Goal: Navigation & Orientation: Find specific page/section

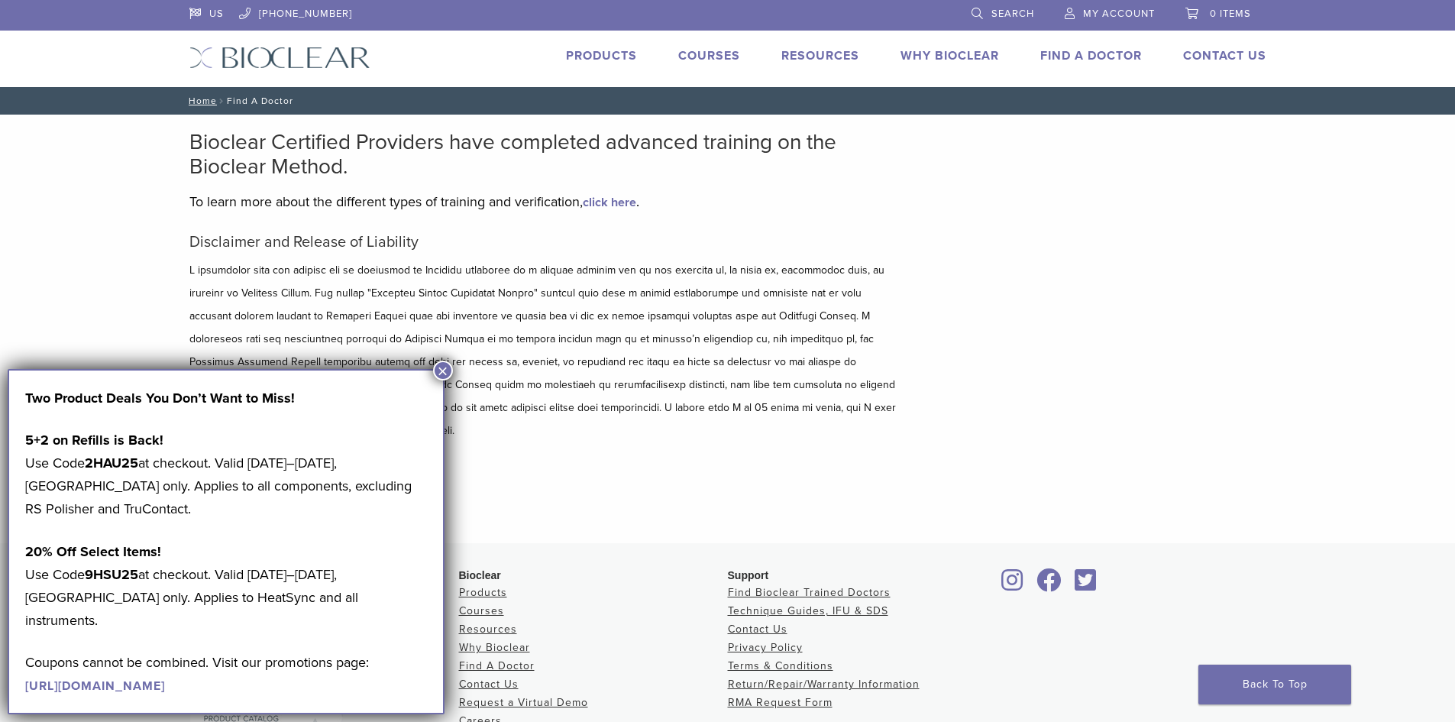
click at [1087, 215] on div "Bioclear Certified Providers have completed advanced training on the Bioclear M…" at bounding box center [728, 329] width 1100 height 429
click at [1095, 50] on link "Find A Doctor" at bounding box center [1091, 55] width 102 height 15
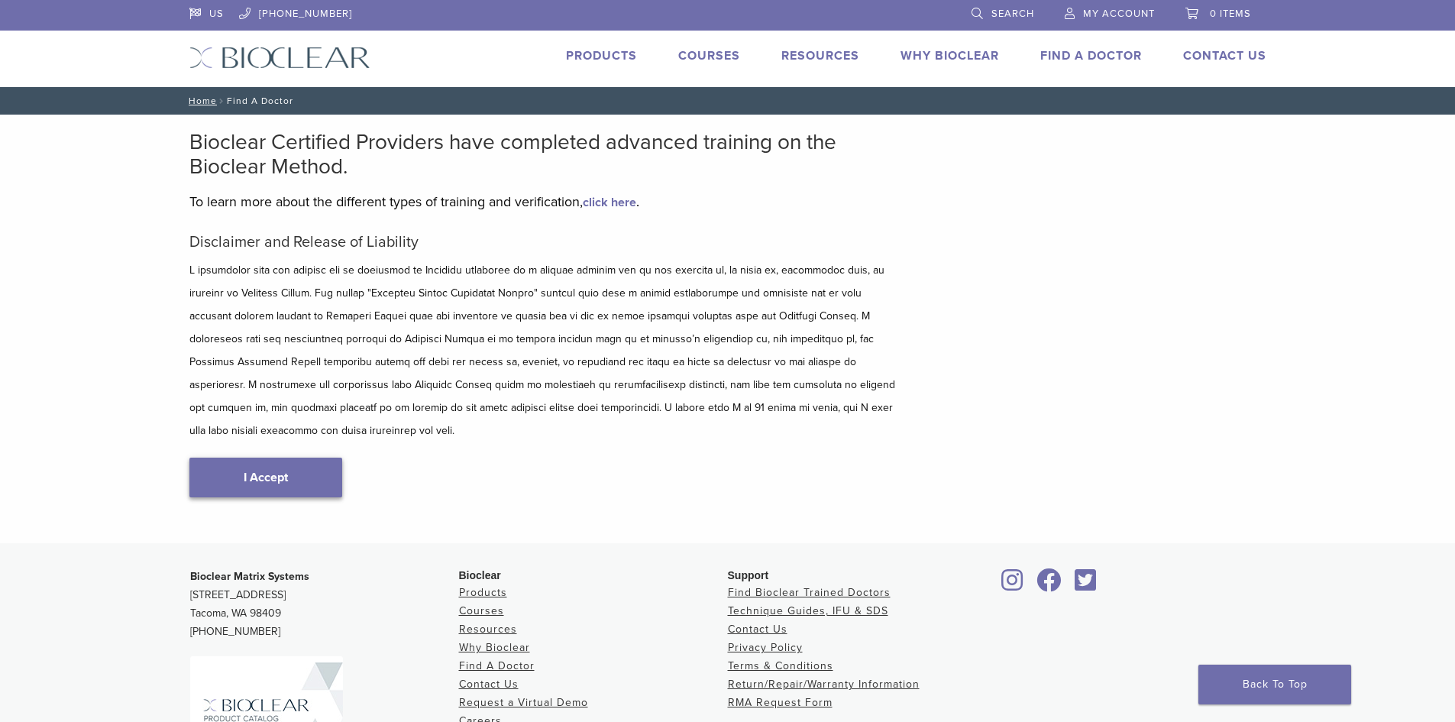
click at [286, 458] on link "I Accept" at bounding box center [265, 478] width 153 height 40
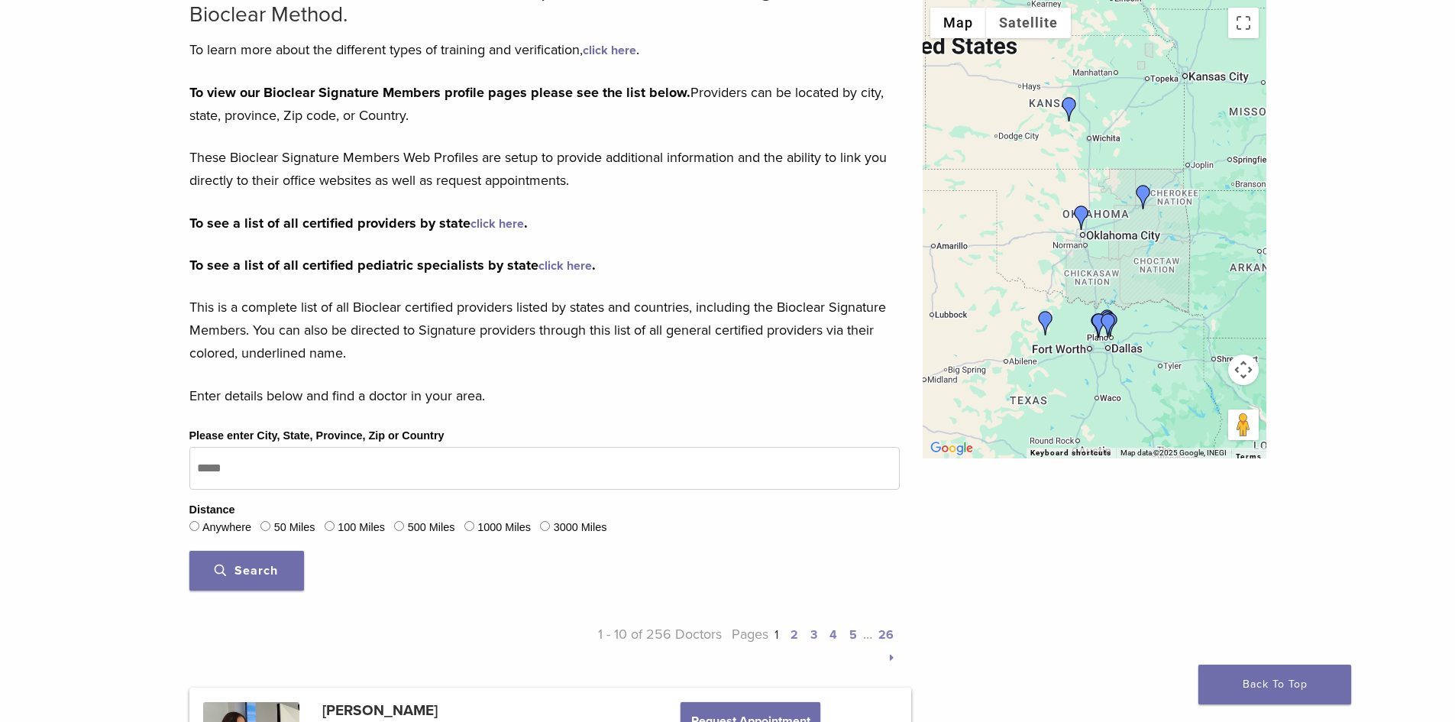
scroll to position [153, 0]
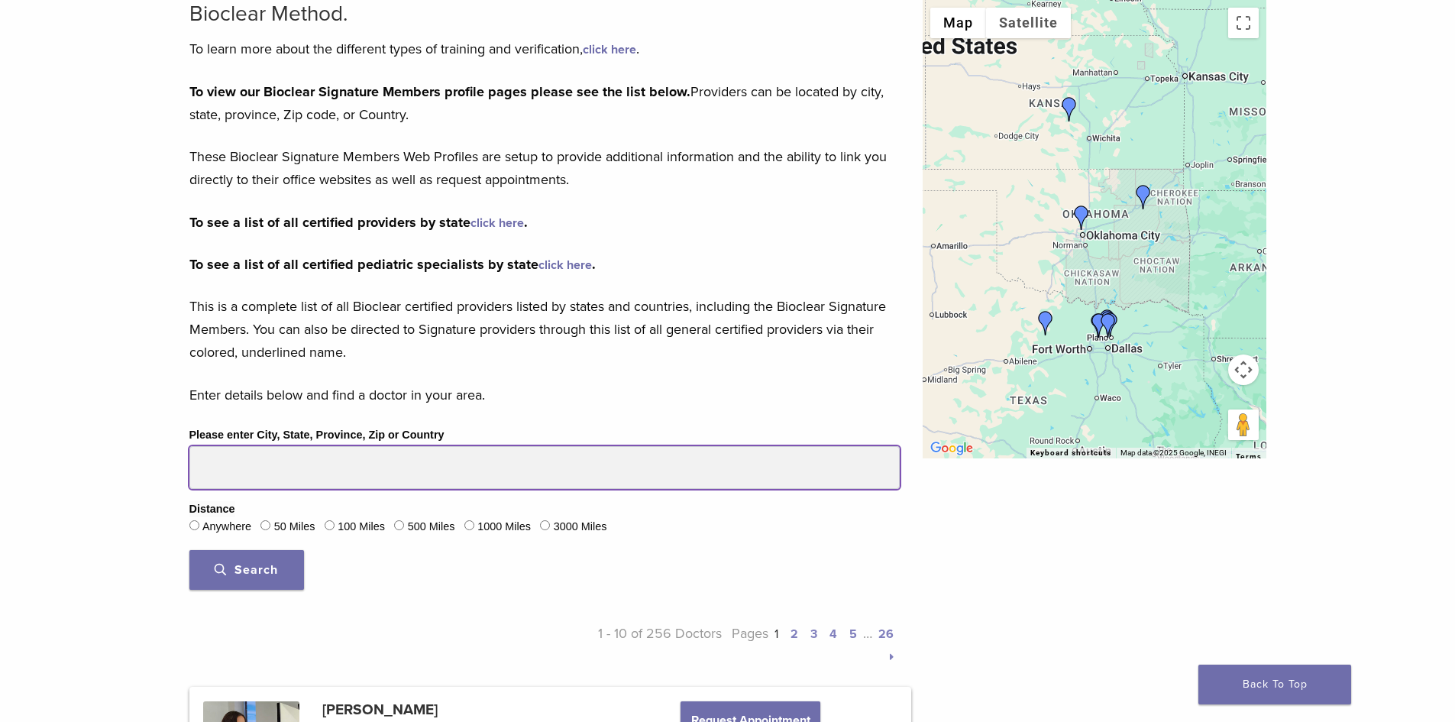
click at [263, 461] on input "Please enter City, State, Province, Zip or Country" at bounding box center [544, 467] width 710 height 43
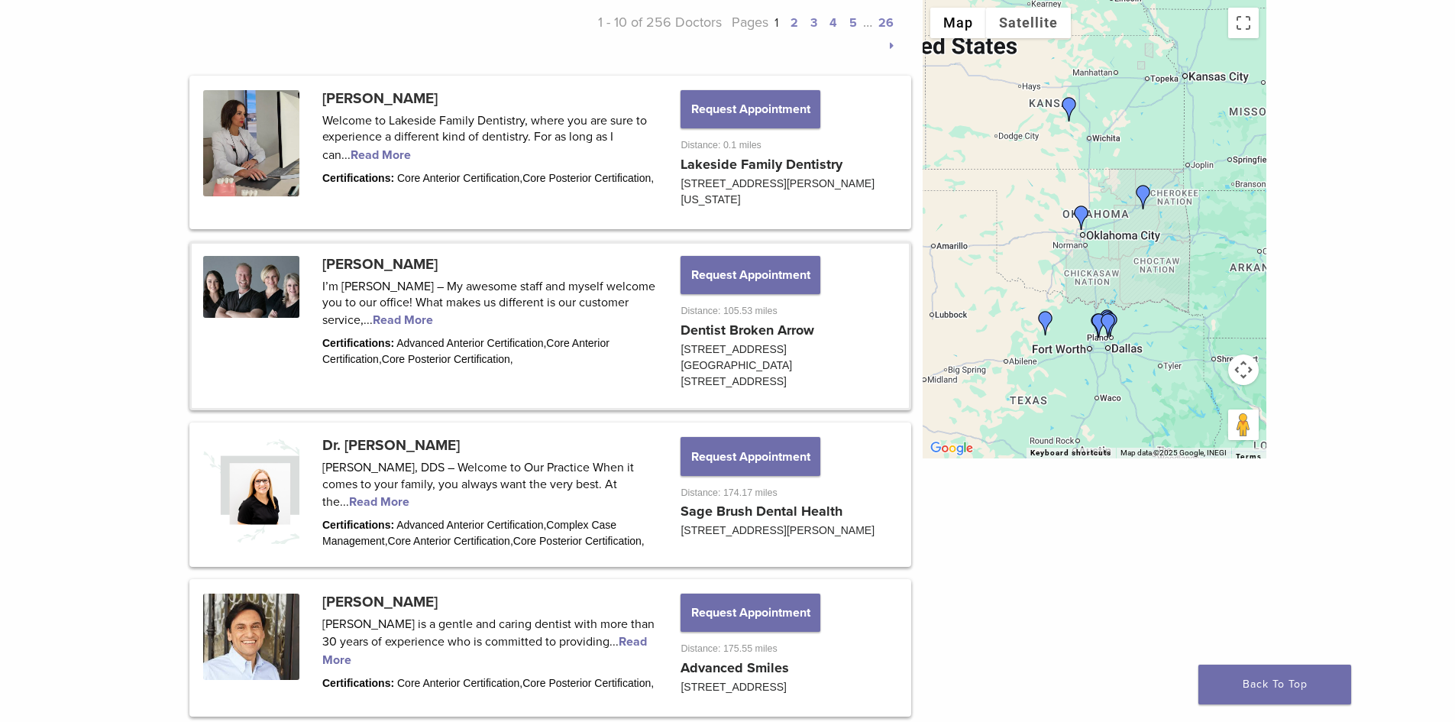
scroll to position [688, 0]
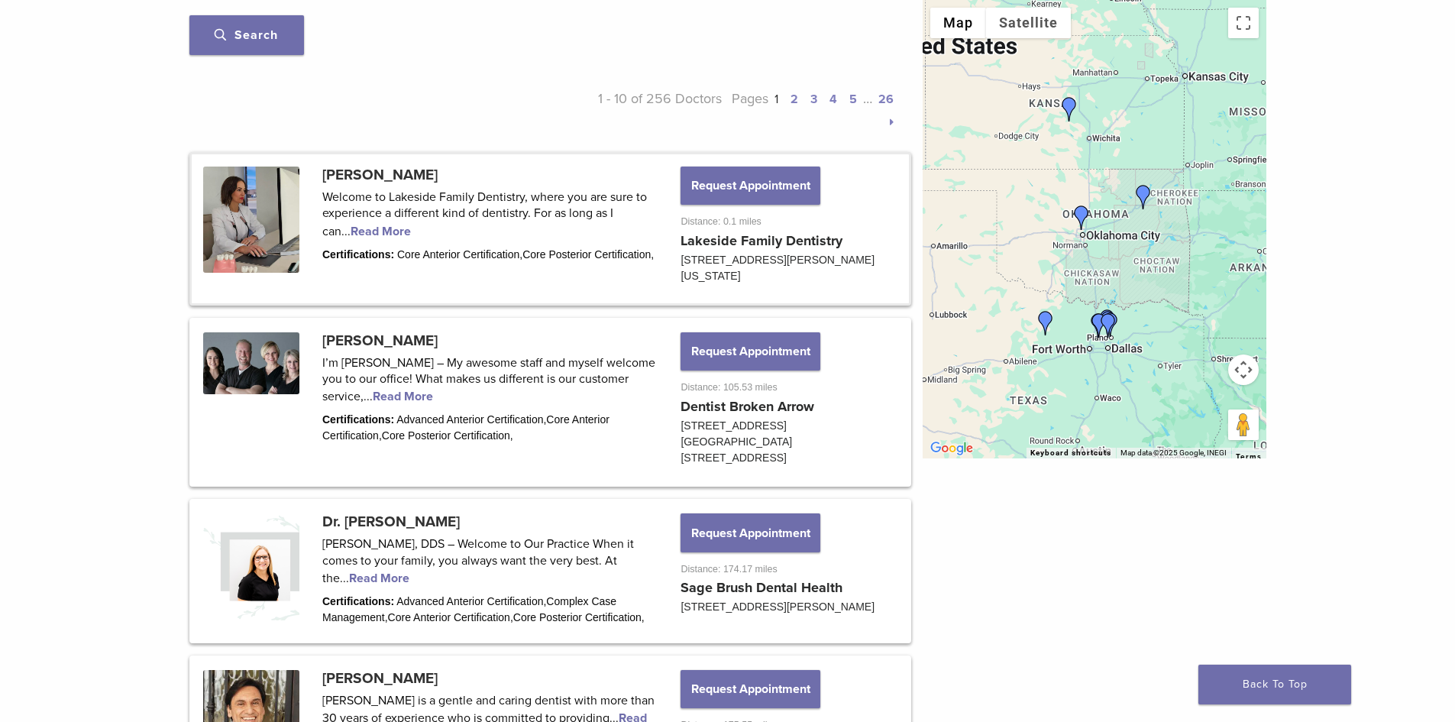
click at [359, 231] on link at bounding box center [550, 228] width 717 height 149
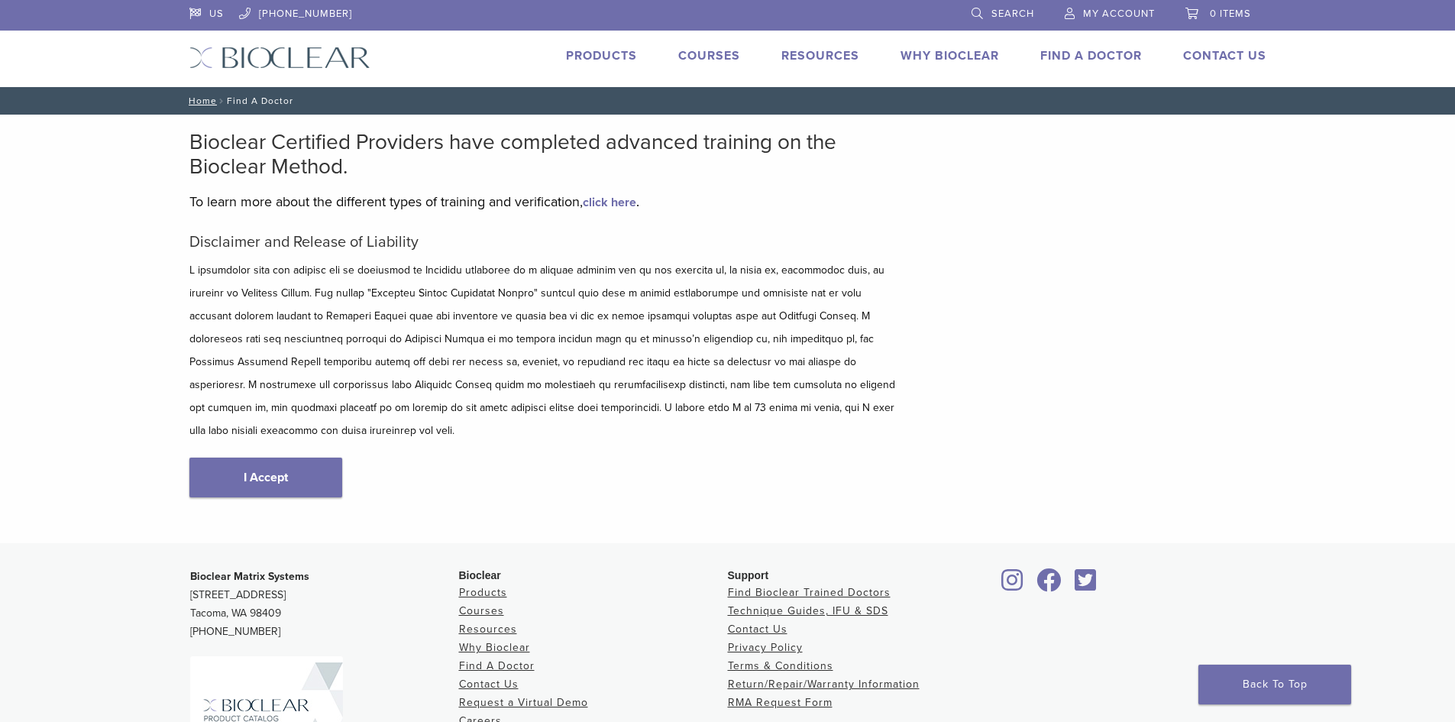
scroll to position [163, 0]
